Goal: Task Accomplishment & Management: Manage account settings

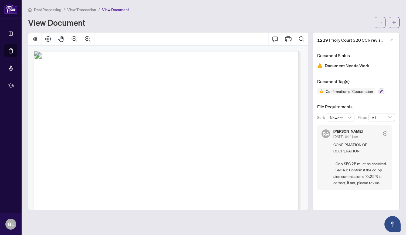
scroll to position [105, 0]
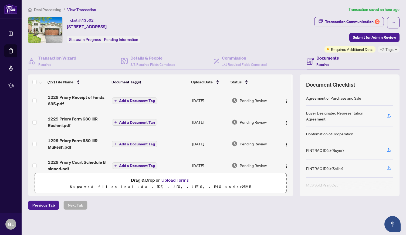
click at [168, 180] on button "Upload Forms" at bounding box center [175, 179] width 31 height 7
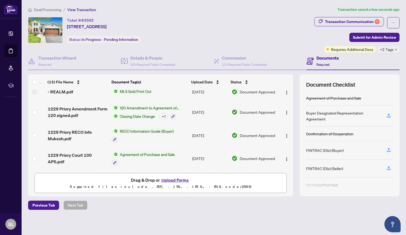
scroll to position [208, 0]
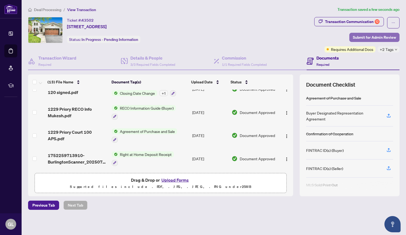
click at [374, 40] on span "Submit for Admin Review" at bounding box center [374, 37] width 43 height 9
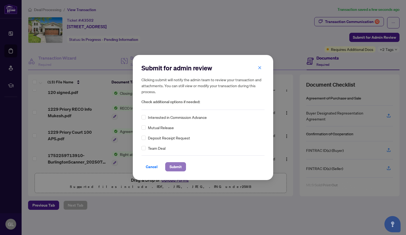
click at [175, 165] on span "Submit" at bounding box center [176, 166] width 12 height 9
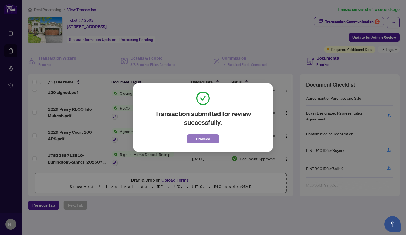
click at [204, 138] on span "Proceed" at bounding box center [203, 138] width 14 height 9
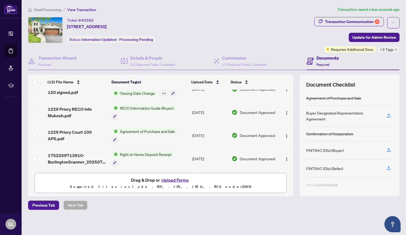
click at [204, 138] on td "[DATE]" at bounding box center [210, 135] width 40 height 23
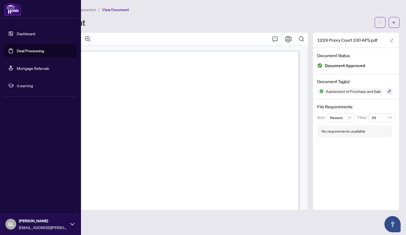
click at [17, 34] on link "Dashboard" at bounding box center [26, 33] width 18 height 5
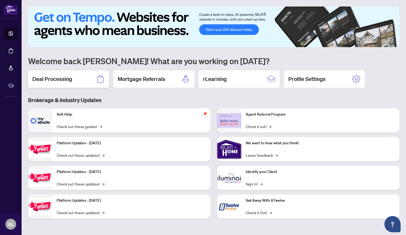
click at [76, 80] on div "Deal Processing" at bounding box center [68, 78] width 81 height 17
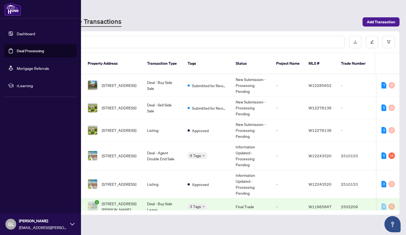
click at [17, 31] on link "Dashboard" at bounding box center [26, 33] width 18 height 5
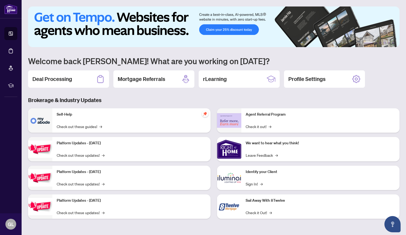
click at [162, 102] on h3 "Brokerage & Industry Updates" at bounding box center [214, 100] width 372 height 8
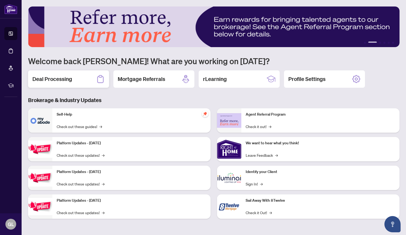
click at [65, 82] on h2 "Deal Processing" at bounding box center [52, 79] width 40 height 8
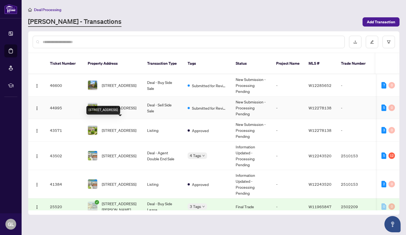
click at [121, 105] on span "[STREET_ADDRESS]" at bounding box center [119, 108] width 35 height 6
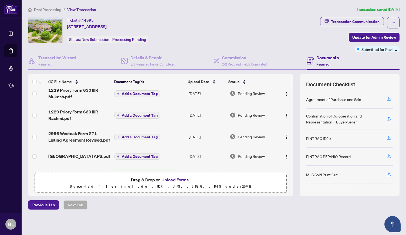
scroll to position [29, 0]
click at [360, 36] on span "Update for Admin Review" at bounding box center [375, 37] width 44 height 9
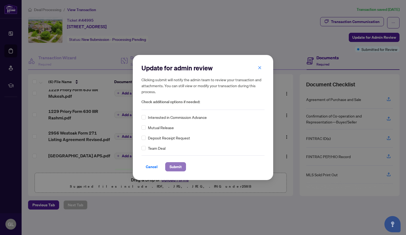
click at [176, 168] on span "Submit" at bounding box center [176, 166] width 12 height 9
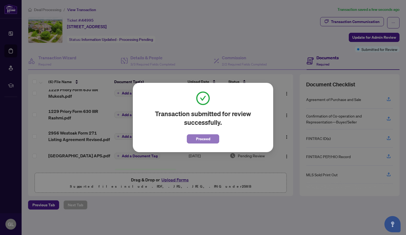
click at [197, 142] on span "Proceed" at bounding box center [203, 138] width 14 height 9
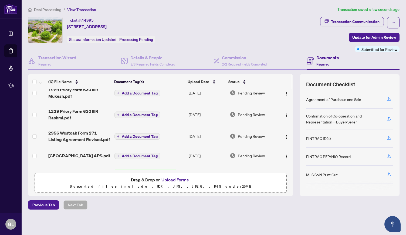
scroll to position [0, 0]
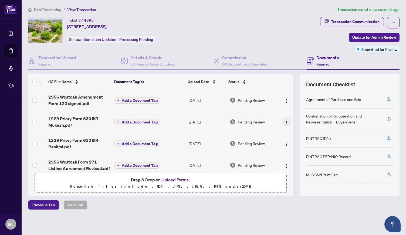
click at [285, 121] on img "button" at bounding box center [287, 122] width 4 height 4
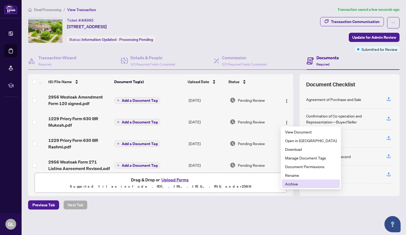
click at [291, 183] on span "Archive" at bounding box center [311, 183] width 52 height 6
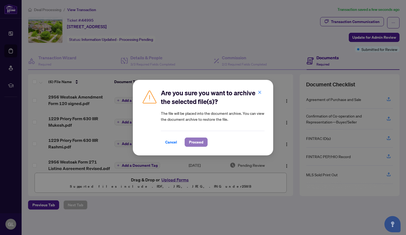
click at [200, 146] on span "Proceed" at bounding box center [196, 142] width 14 height 9
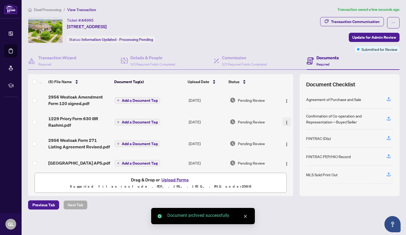
click at [285, 123] on img "button" at bounding box center [287, 122] width 4 height 4
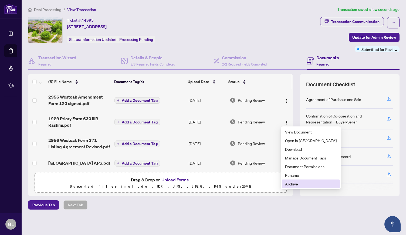
click at [290, 187] on li "Archive" at bounding box center [311, 183] width 58 height 9
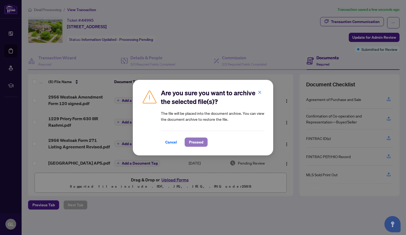
click at [202, 145] on span "Proceed" at bounding box center [196, 142] width 14 height 9
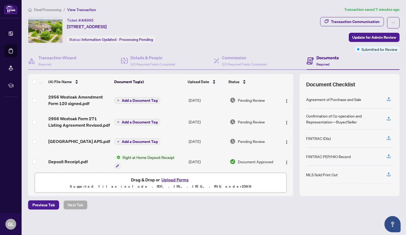
click at [174, 181] on button "Upload Forms" at bounding box center [175, 179] width 31 height 7
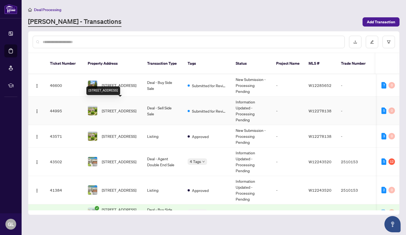
click at [130, 108] on span "[STREET_ADDRESS]" at bounding box center [119, 111] width 35 height 6
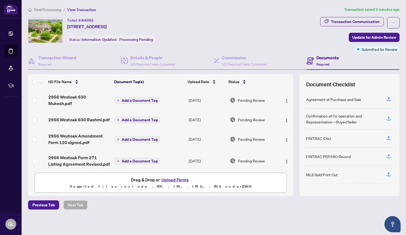
click at [174, 177] on button "Upload Forms" at bounding box center [175, 179] width 31 height 7
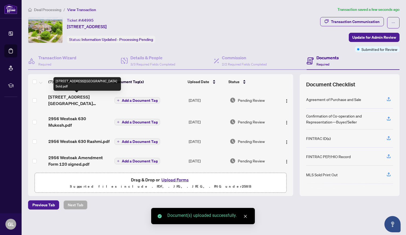
click at [93, 97] on span "[STREET_ADDRESS][GEOGRAPHIC_DATA] Sold.pdf" at bounding box center [79, 99] width 62 height 13
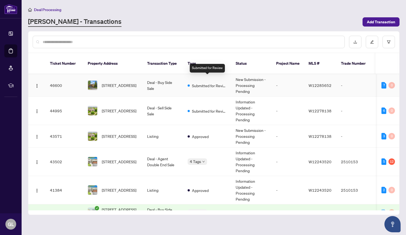
click at [197, 82] on span "Submitted for Review" at bounding box center [209, 85] width 35 height 6
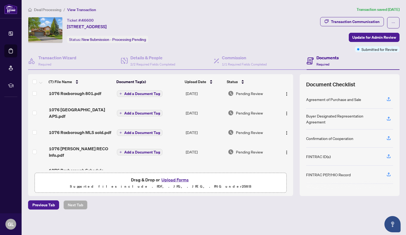
scroll to position [51, 0]
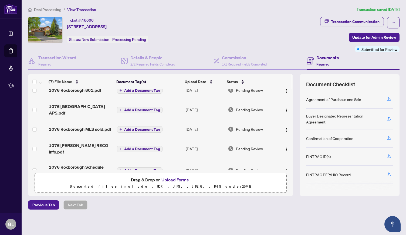
click at [185, 178] on button "Upload Forms" at bounding box center [175, 179] width 31 height 7
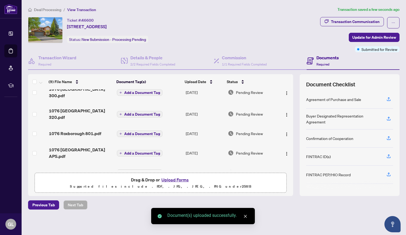
click at [169, 178] on button "Upload Forms" at bounding box center [175, 179] width 31 height 7
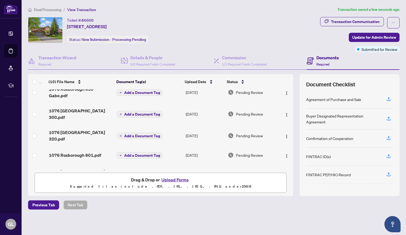
scroll to position [0, 0]
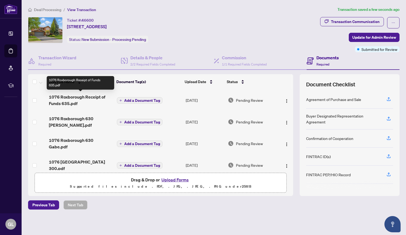
click at [83, 97] on span "1076 Roxborough Receipt of Funds 635.pdf" at bounding box center [81, 99] width 64 height 13
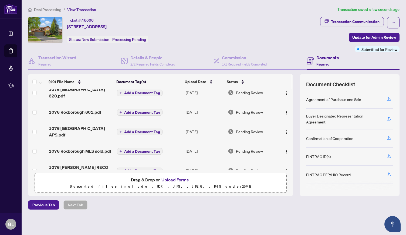
scroll to position [107, 0]
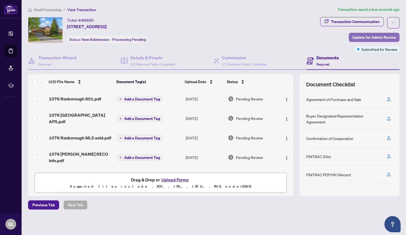
click at [376, 39] on span "Update for Admin Review" at bounding box center [375, 37] width 44 height 9
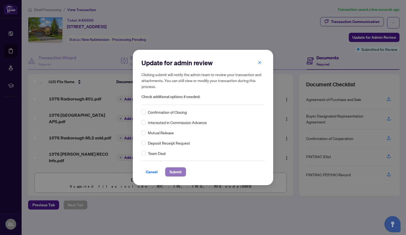
click at [178, 171] on span "Submit" at bounding box center [176, 171] width 12 height 9
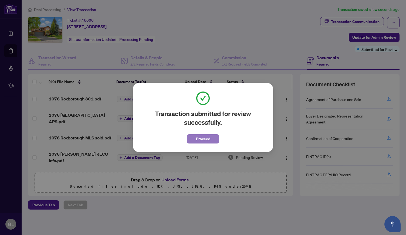
click at [211, 137] on button "Proceed" at bounding box center [203, 138] width 32 height 9
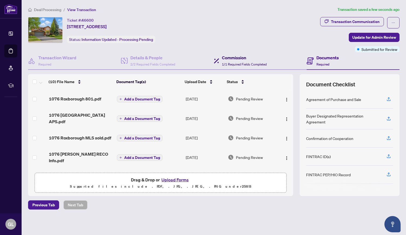
click at [238, 58] on h4 "Commission" at bounding box center [244, 57] width 45 height 6
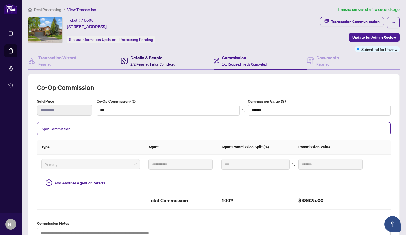
click at [152, 56] on h4 "Details & People" at bounding box center [153, 57] width 45 height 6
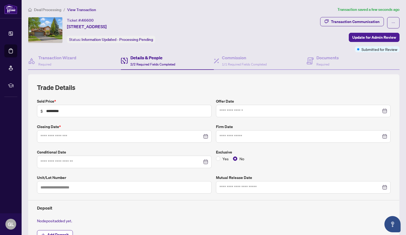
type input "**********"
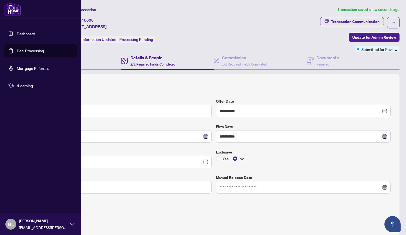
click at [22, 31] on link "Dashboard" at bounding box center [26, 33] width 18 height 5
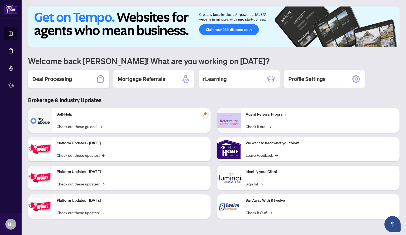
click at [61, 72] on div "Deal Processing" at bounding box center [68, 78] width 81 height 17
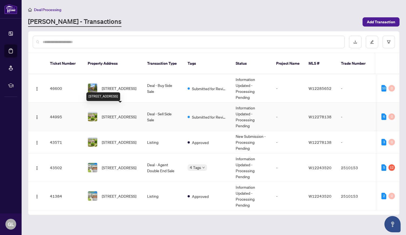
click at [135, 113] on span "[STREET_ADDRESS]" at bounding box center [119, 116] width 35 height 6
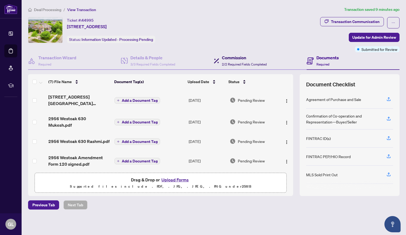
click at [233, 59] on h4 "Commission" at bounding box center [244, 57] width 45 height 6
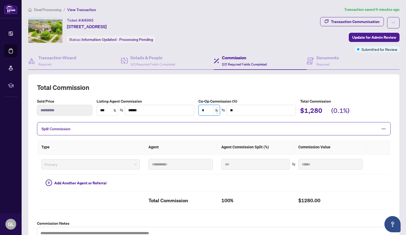
click at [205, 109] on input "*" at bounding box center [209, 110] width 21 height 10
type input "*"
type input "*******"
type input "***"
type input "*******"
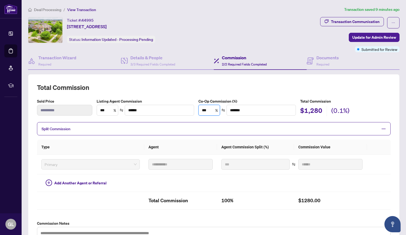
type input "***"
click at [363, 99] on h5 "Total Commission" at bounding box center [345, 101] width 91 height 6
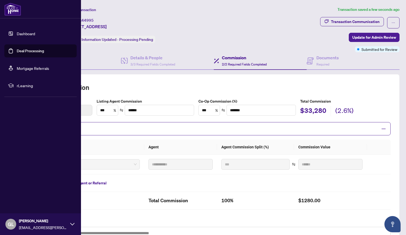
click at [19, 31] on link "Dashboard" at bounding box center [26, 33] width 18 height 5
